Goal: Use online tool/utility: Utilize a website feature to perform a specific function

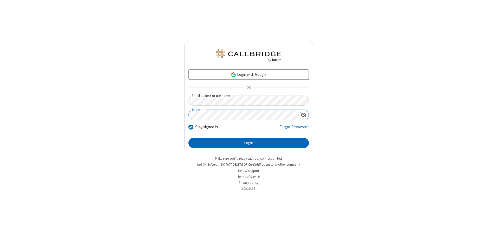
click at [249, 143] on button "Login" at bounding box center [248, 143] width 120 height 10
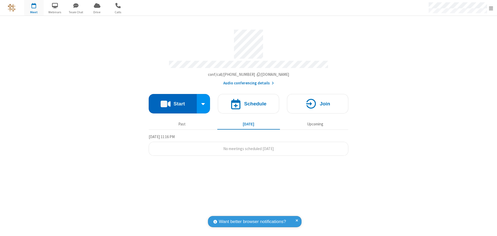
click at [173, 102] on button "Start" at bounding box center [173, 103] width 48 height 19
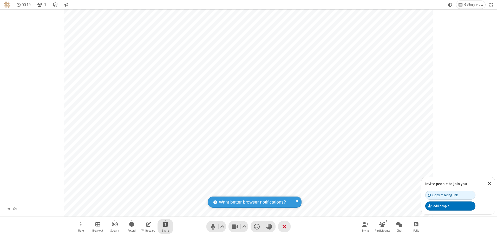
click at [165, 224] on span "Start sharing" at bounding box center [165, 224] width 5 height 6
click at [144, 212] on span "Share my screen" at bounding box center [144, 212] width 6 height 4
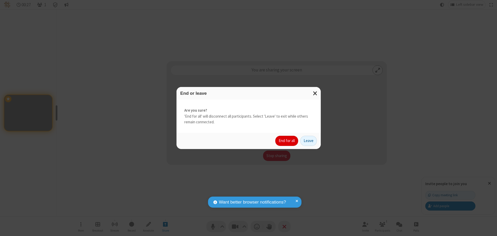
click at [287, 141] on button "End for all" at bounding box center [286, 141] width 23 height 10
